Goal: Task Accomplishment & Management: Use online tool/utility

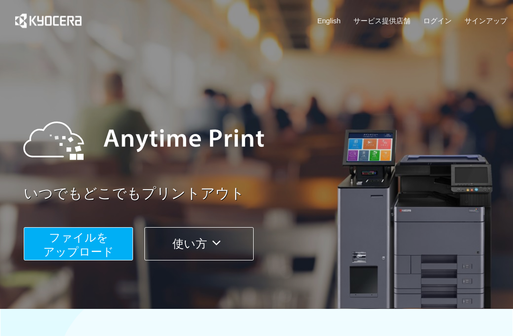
click at [99, 239] on span "ファイルを ​​アップロード" at bounding box center [78, 244] width 71 height 27
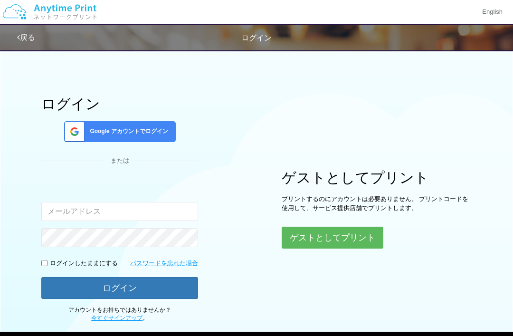
click at [351, 238] on button "ゲストとしてプリント" at bounding box center [333, 237] width 102 height 22
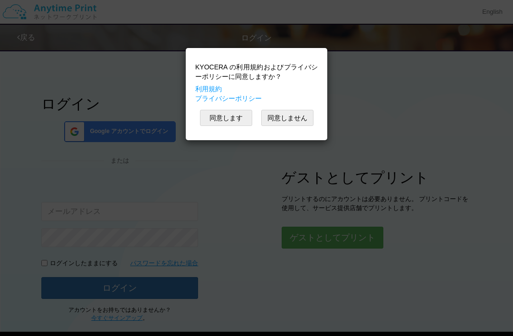
click at [233, 117] on button "同意します" at bounding box center [226, 118] width 52 height 16
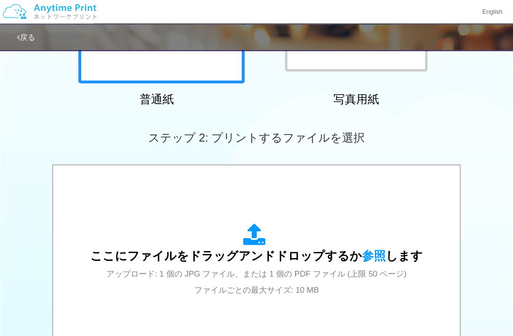
scroll to position [196, 0]
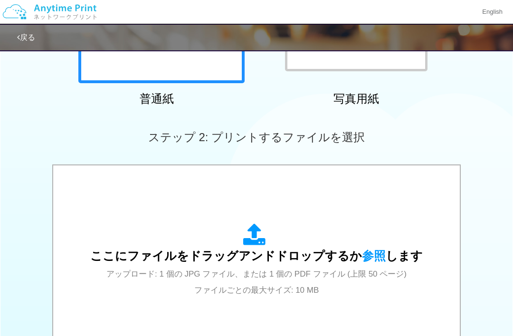
click at [368, 254] on span "参照" at bounding box center [374, 255] width 24 height 13
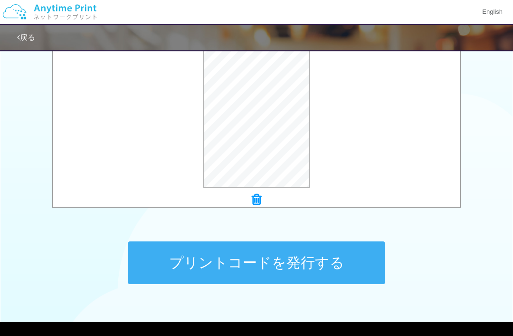
scroll to position [356, 0]
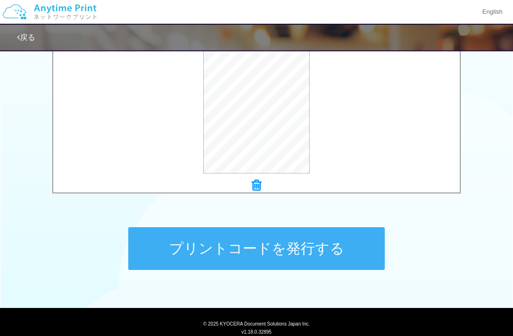
click at [318, 248] on button "プリントコードを発行する" at bounding box center [256, 248] width 256 height 43
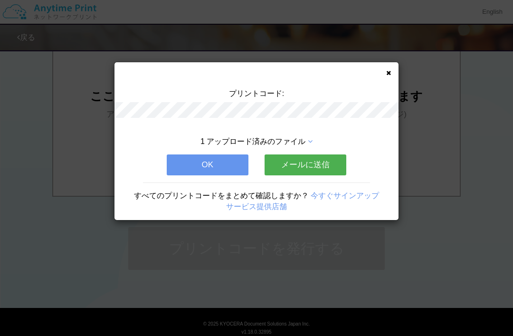
scroll to position [0, 0]
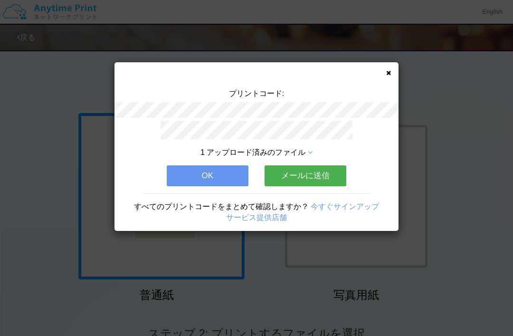
click at [329, 171] on button "メールに送信" at bounding box center [305, 175] width 82 height 21
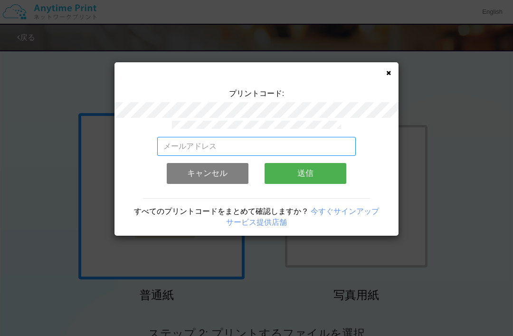
click at [298, 143] on input "email" at bounding box center [256, 146] width 199 height 19
type input "[PERSON_NAME][EMAIL_ADDRESS][DOMAIN_NAME][PERSON_NAME]"
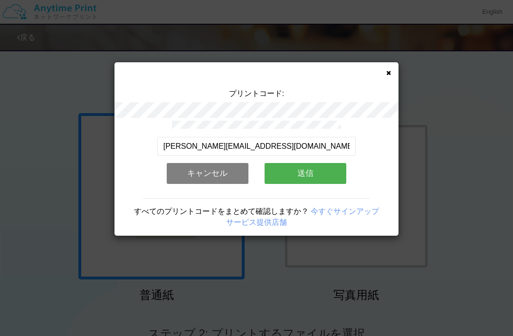
click at [304, 175] on button "送信" at bounding box center [305, 173] width 82 height 21
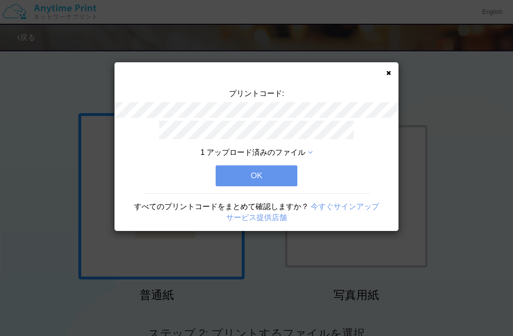
click at [281, 174] on button "OK" at bounding box center [257, 175] width 82 height 21
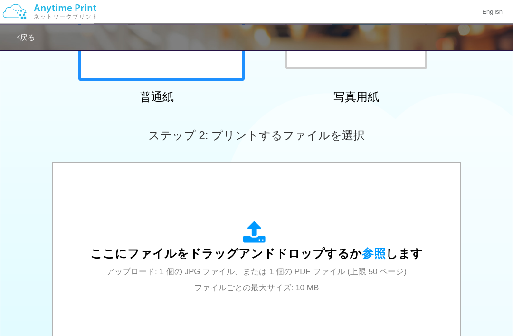
scroll to position [198, 0]
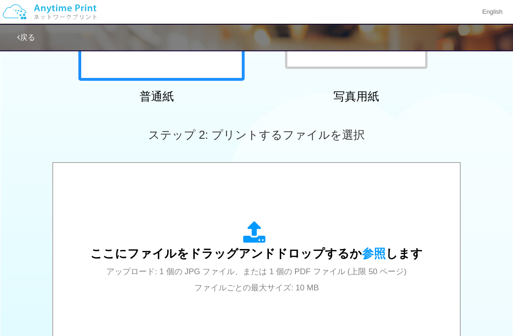
click at [372, 254] on span "参照" at bounding box center [374, 252] width 24 height 13
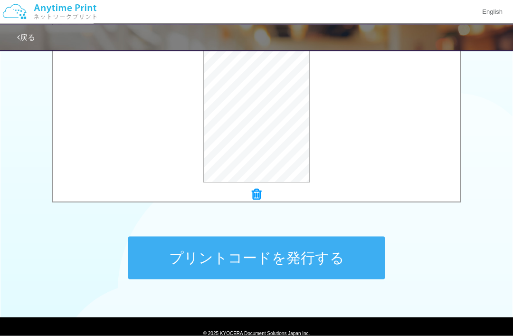
scroll to position [356, 0]
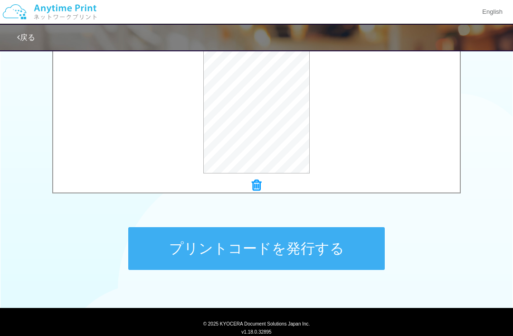
click at [318, 246] on button "プリントコードを発行する" at bounding box center [256, 248] width 256 height 43
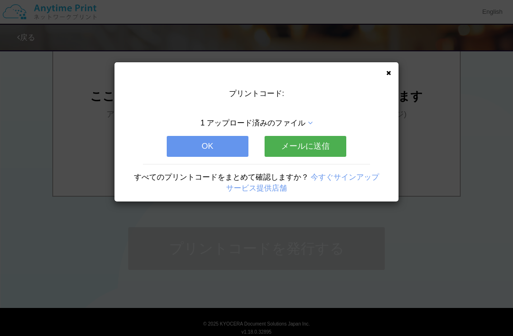
scroll to position [0, 0]
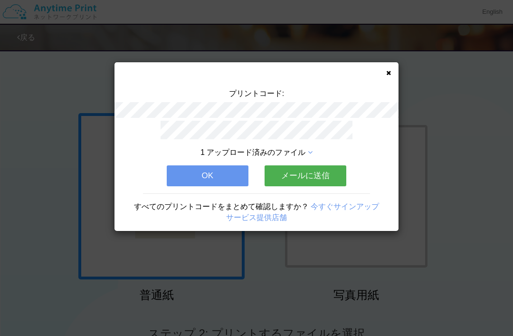
click at [328, 174] on button "メールに送信" at bounding box center [305, 175] width 82 height 21
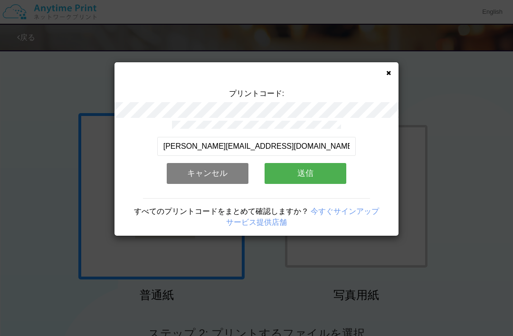
click at [323, 174] on button "送信" at bounding box center [305, 173] width 82 height 21
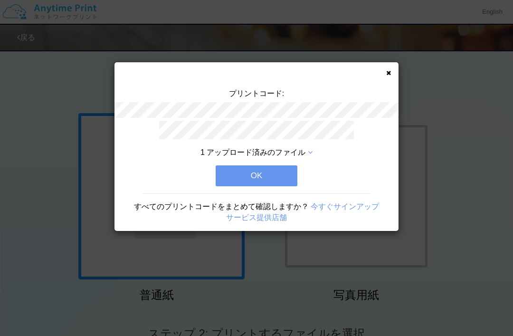
click at [276, 171] on button "OK" at bounding box center [257, 175] width 82 height 21
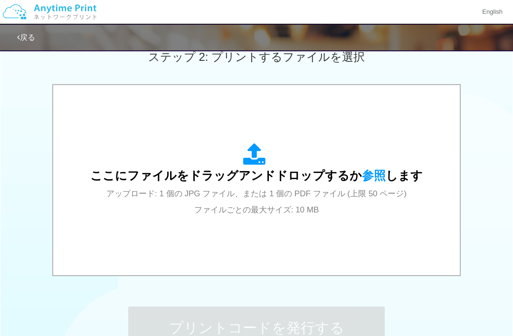
scroll to position [356, 0]
